Goal: Entertainment & Leisure: Consume media (video, audio)

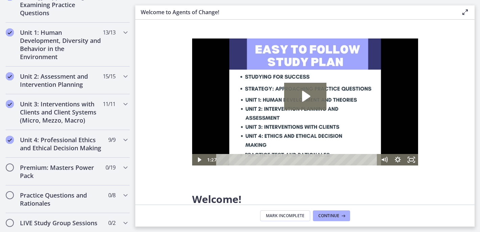
scroll to position [458, 0]
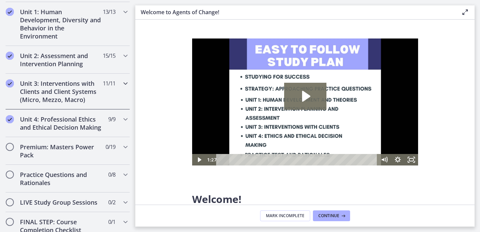
click at [121, 83] on icon "Chapters" at bounding box center [125, 83] width 8 height 8
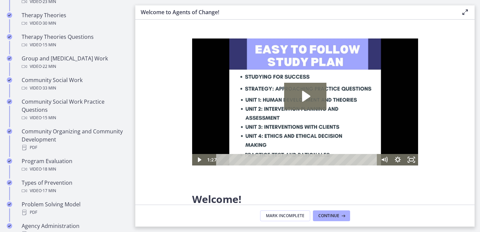
scroll to position [190, 0]
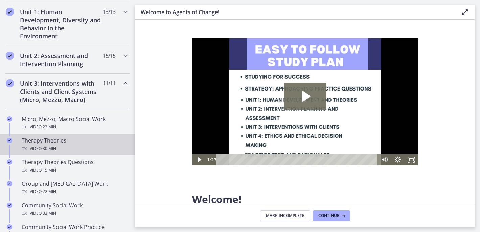
click at [87, 143] on div "Therapy Theories Video · 30 min" at bounding box center [74, 145] width 105 height 16
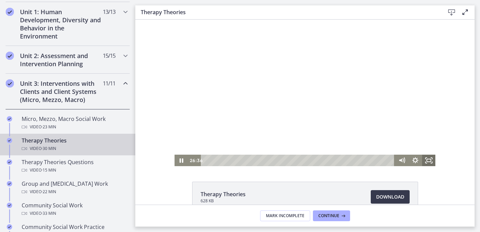
click at [425, 159] on icon "Fullscreen" at bounding box center [428, 160] width 14 height 11
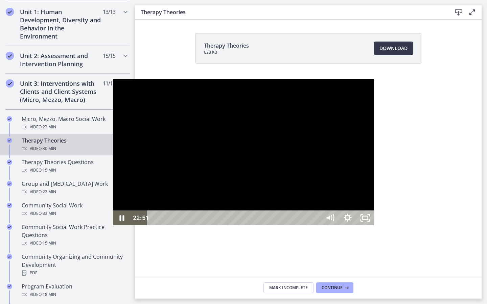
drag, startPoint x: 385, startPoint y: 296, endPoint x: 338, endPoint y: 298, distance: 47.3
click at [447, 221] on div "Playbar" at bounding box center [449, 218] width 5 height 5
drag, startPoint x: 338, startPoint y: 297, endPoint x: 310, endPoint y: 299, distance: 27.4
click at [432, 221] on div "Playbar" at bounding box center [434, 218] width 5 height 5
click at [120, 221] on icon "Play Video" at bounding box center [122, 218] width 4 height 6
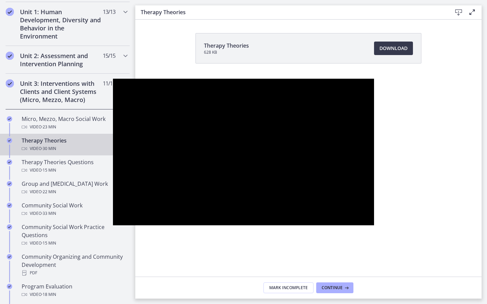
click at [113, 169] on div at bounding box center [243, 152] width 261 height 147
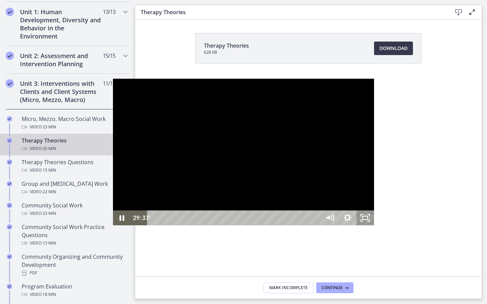
click at [374, 225] on icon "Unfullscreen" at bounding box center [365, 218] width 18 height 15
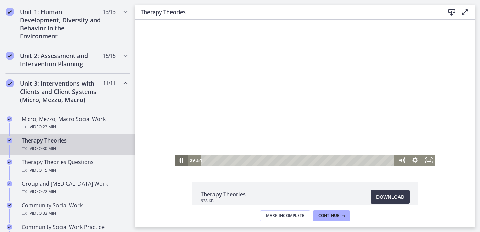
click at [179, 159] on icon "Pause" at bounding box center [181, 160] width 4 height 4
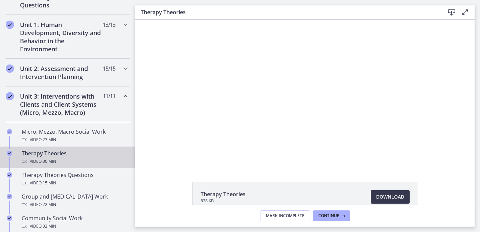
scroll to position [176, 0]
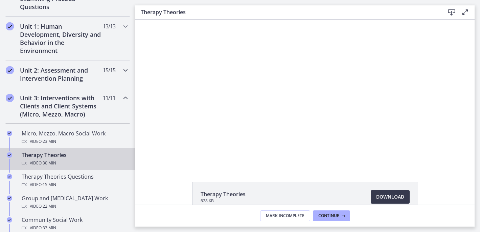
click at [121, 68] on icon "Chapters" at bounding box center [125, 70] width 8 height 8
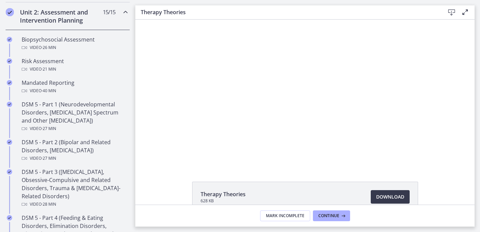
scroll to position [237, 0]
